Goal: Task Accomplishment & Management: Manage account settings

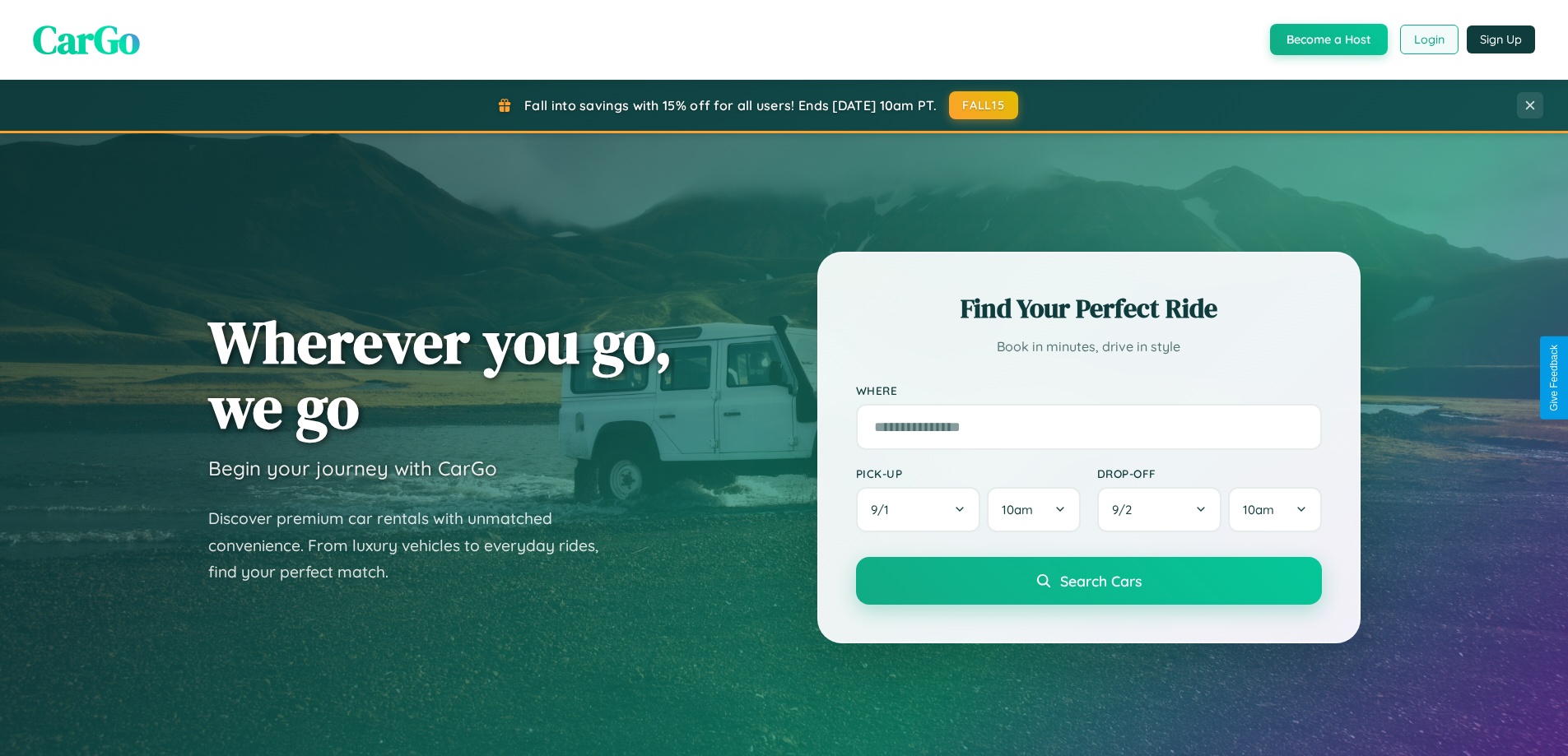
click at [1428, 40] on button "Login" at bounding box center [1429, 40] width 59 height 30
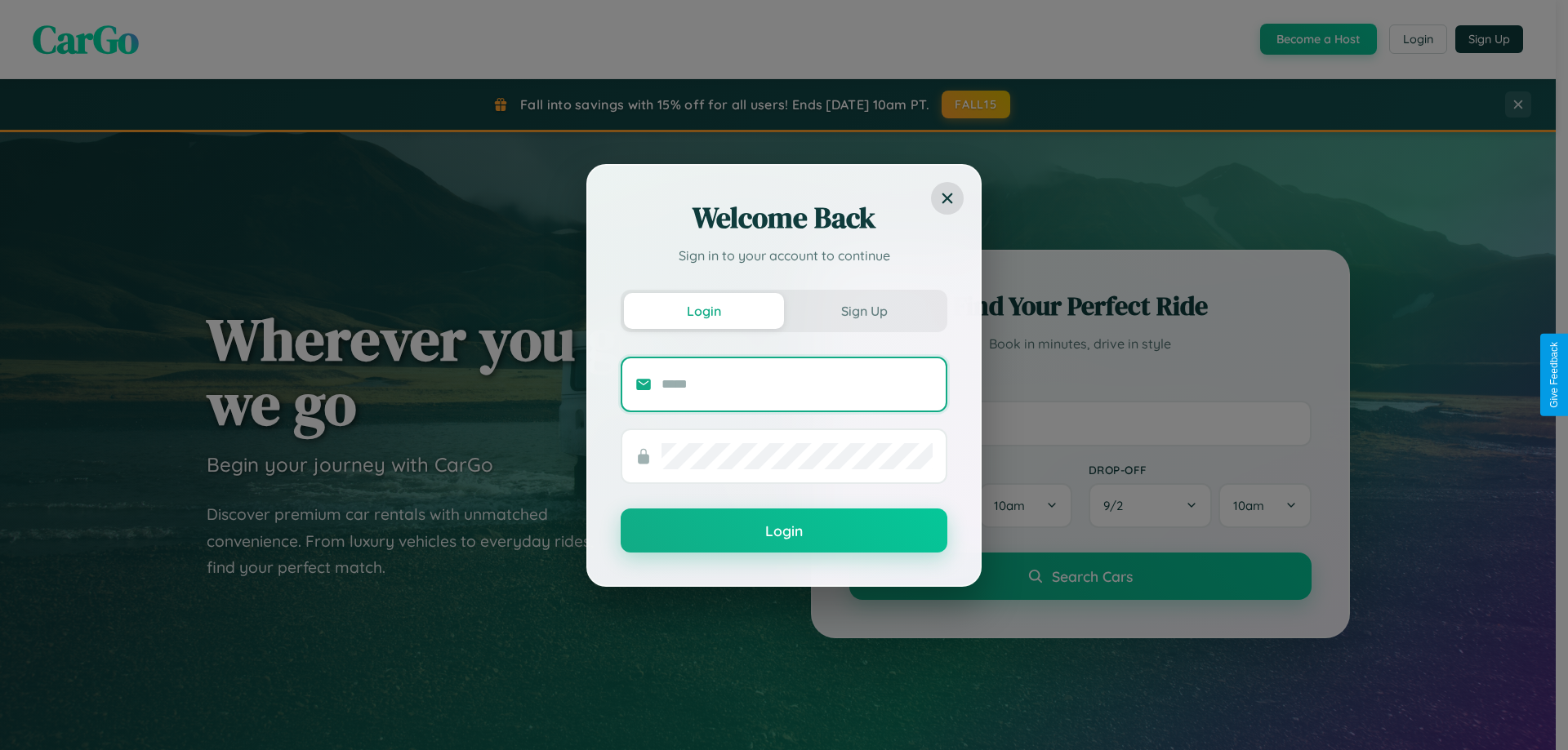
click at [797, 384] on input "text" at bounding box center [797, 384] width 271 height 26
type input "**********"
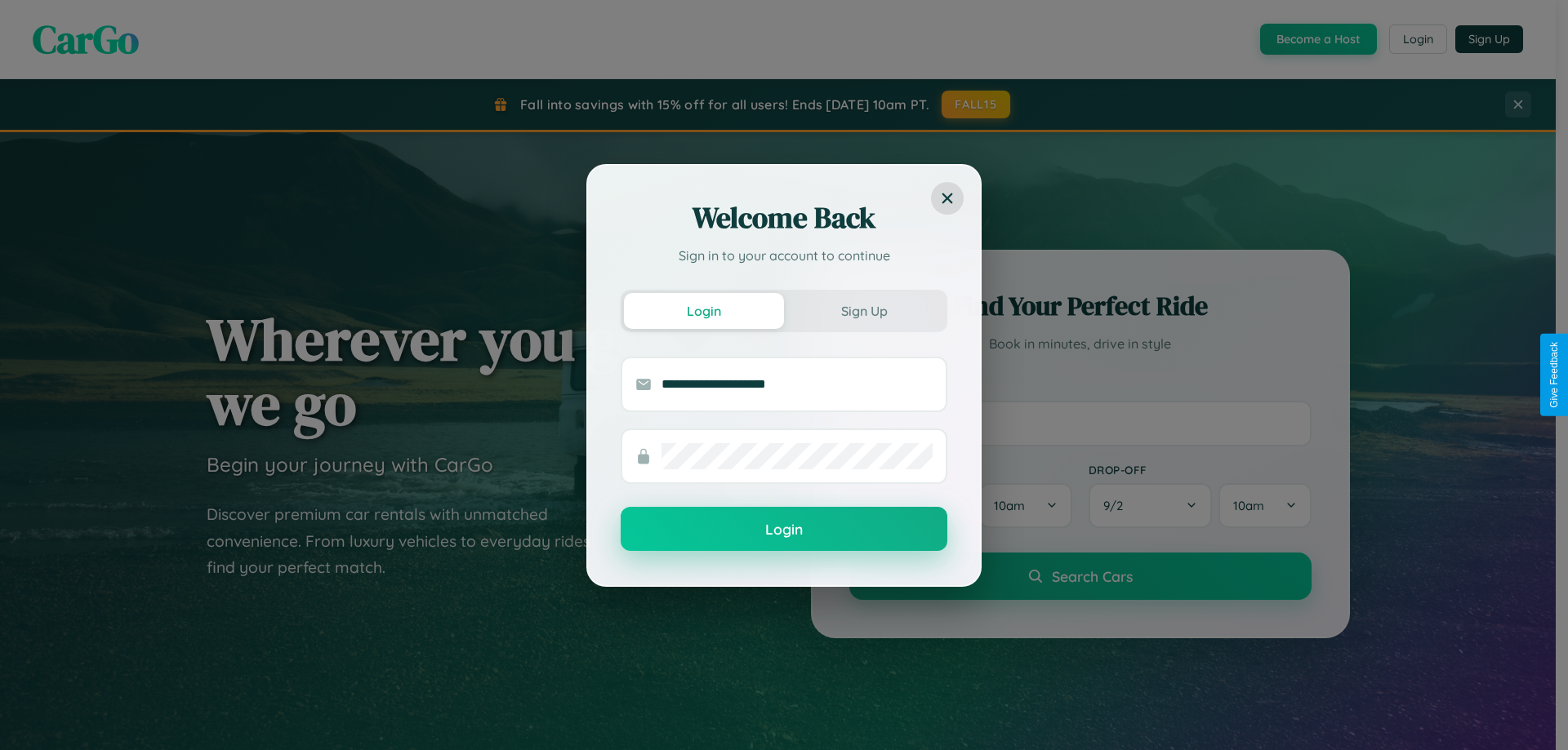
click at [784, 530] on button "Login" at bounding box center [783, 529] width 326 height 44
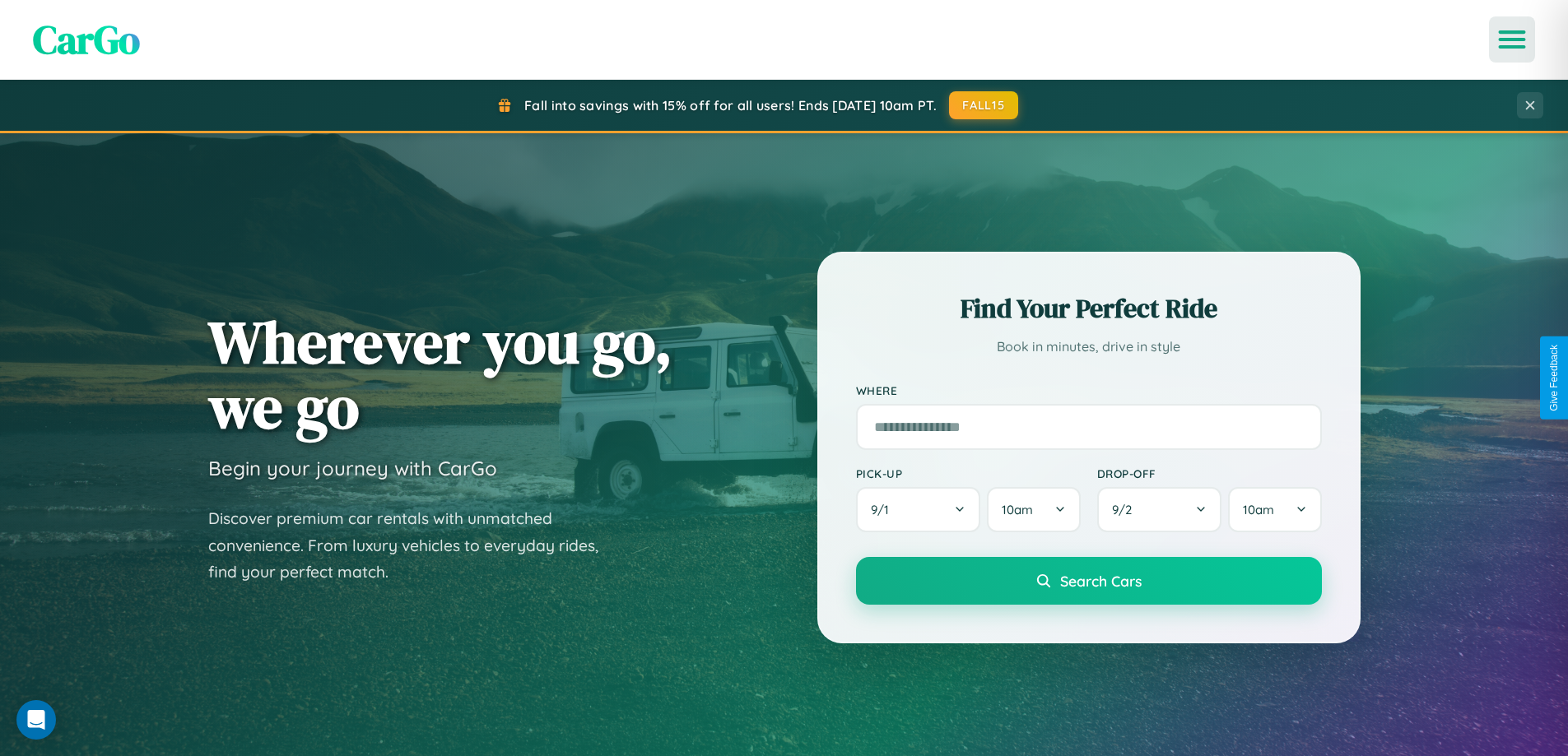
click at [1512, 40] on icon "Open menu" at bounding box center [1512, 40] width 24 height 15
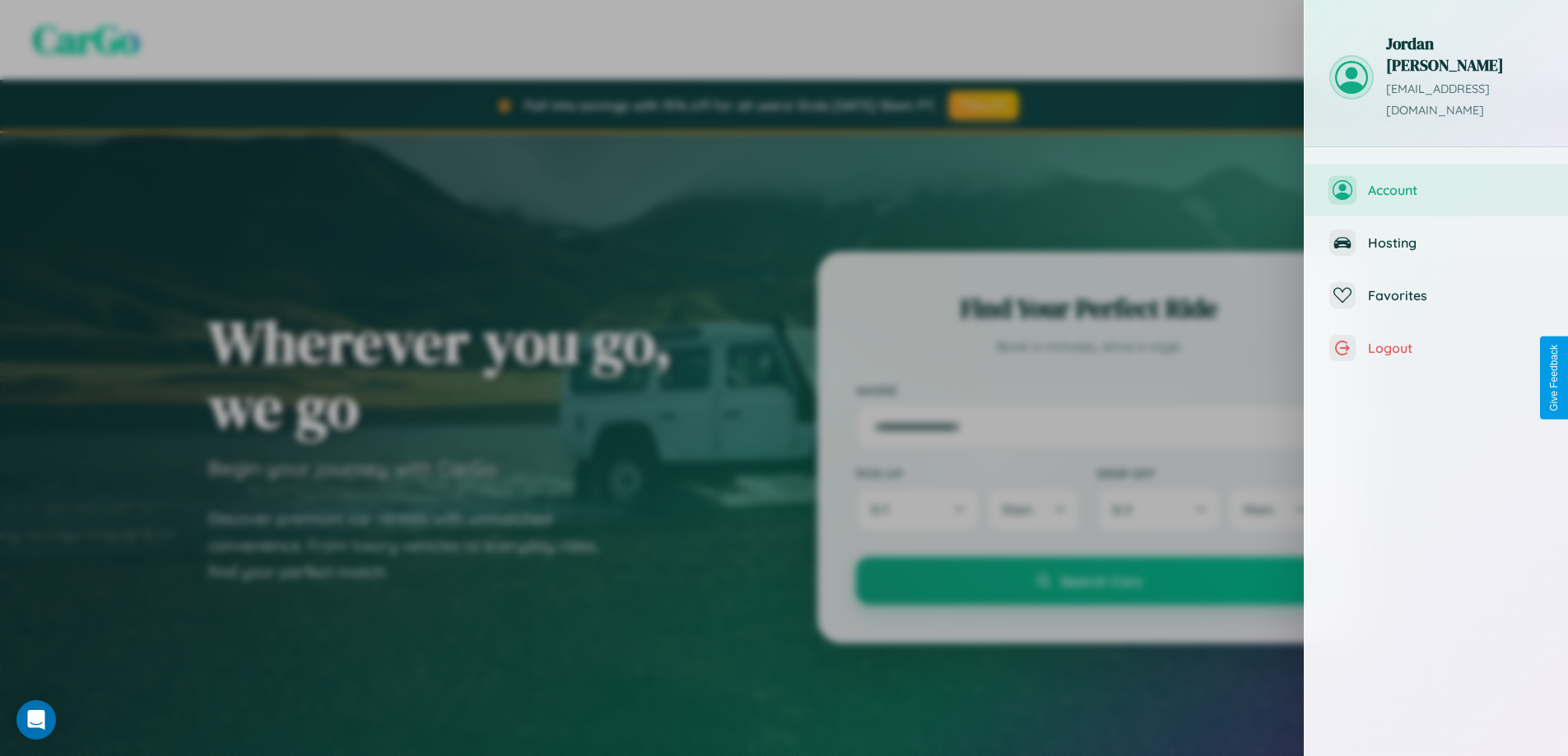
click at [1436, 182] on span "Account" at bounding box center [1455, 190] width 176 height 17
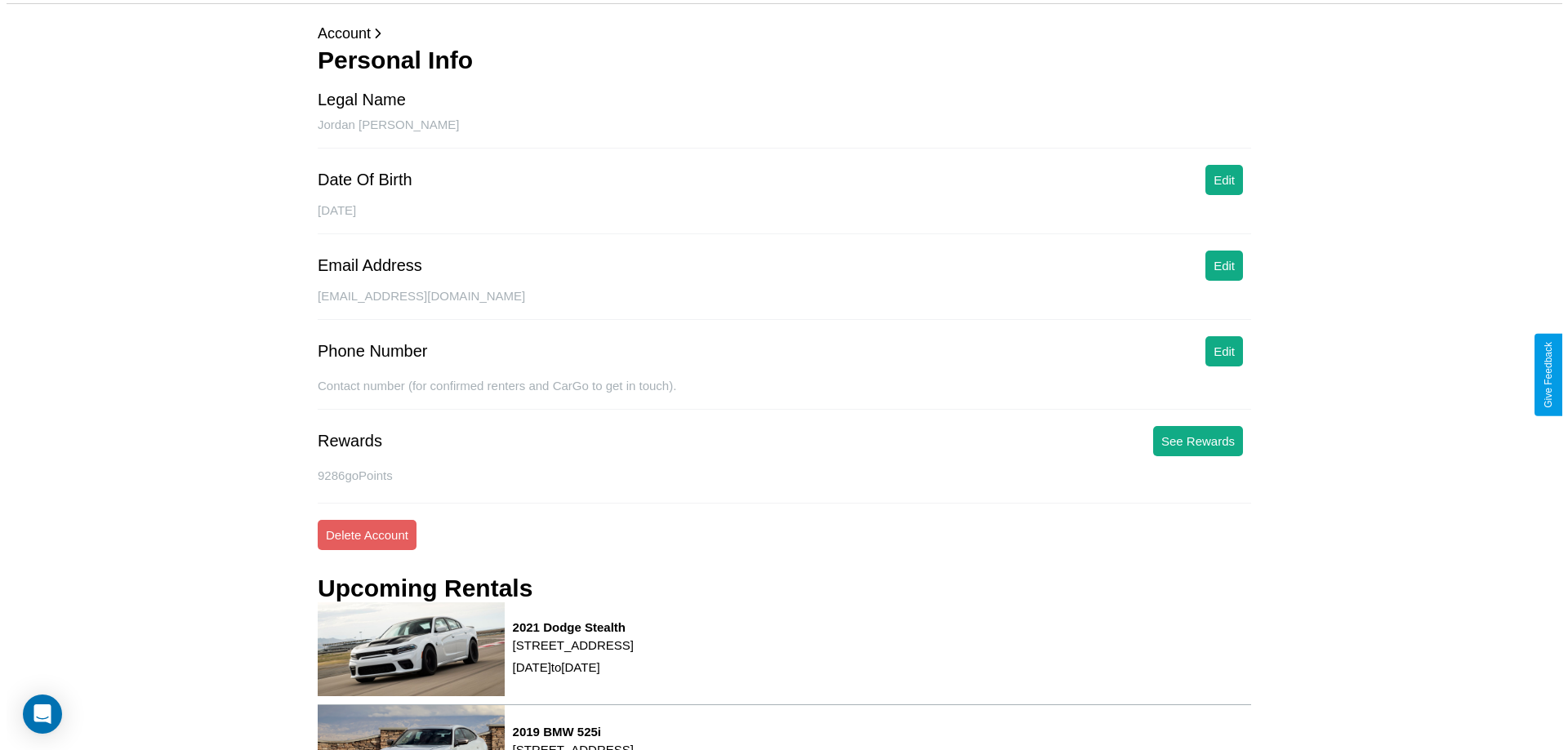
scroll to position [221, 0]
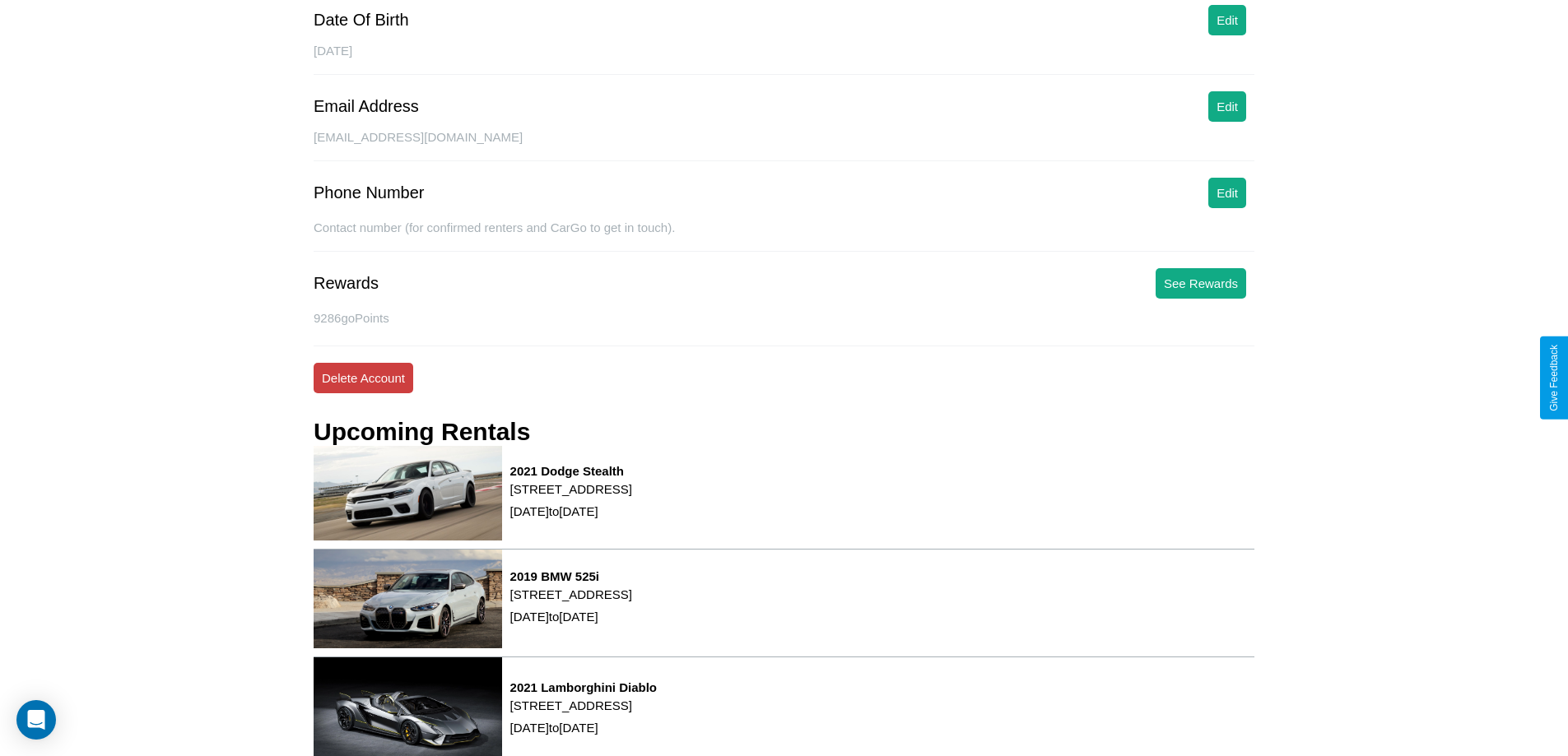
click at [363, 378] on button "Delete Account" at bounding box center [364, 378] width 99 height 31
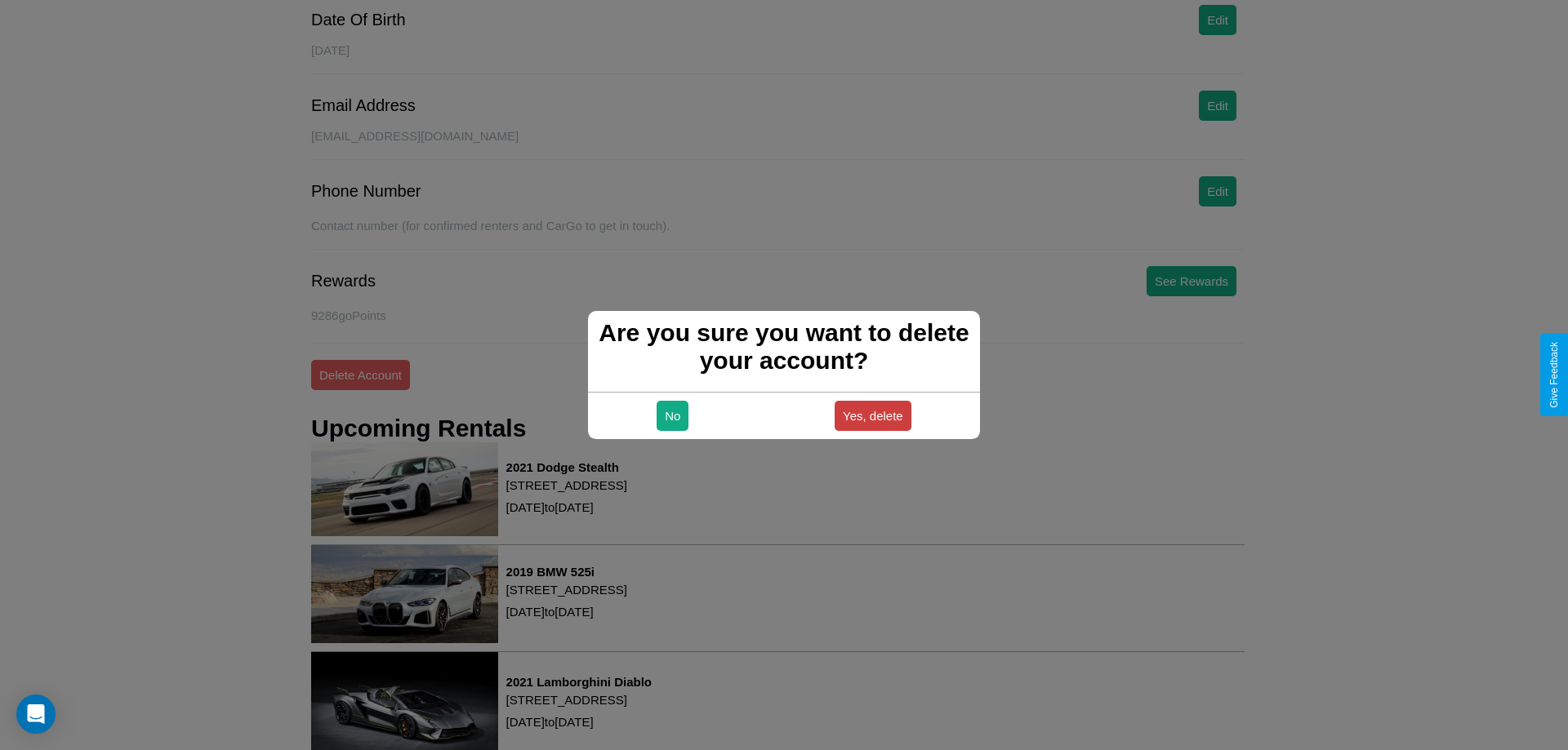
click at [872, 416] on button "Yes, delete" at bounding box center [872, 416] width 76 height 30
